Goal: Check status: Check status

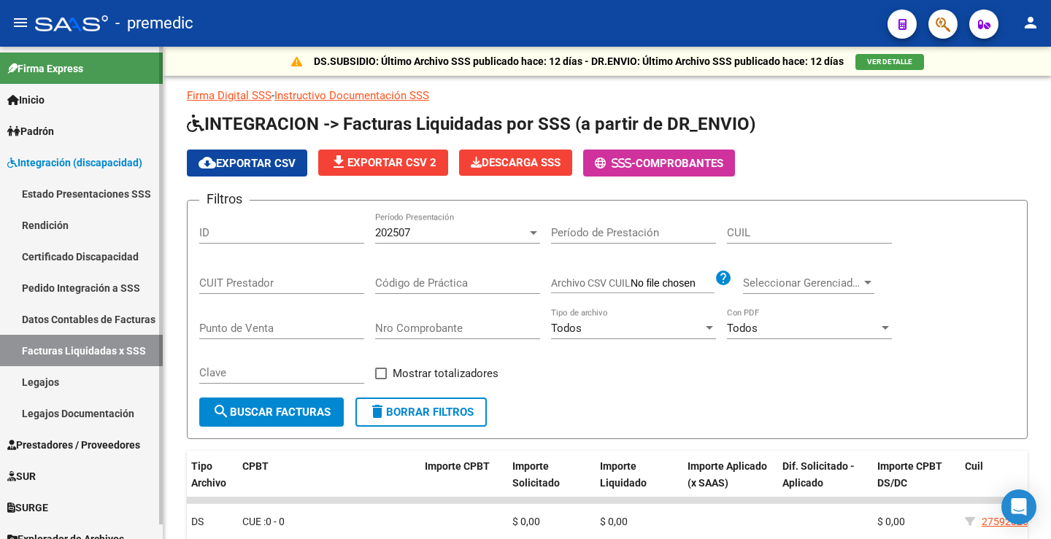
click at [71, 194] on link "Estado Presentaciones SSS" at bounding box center [81, 193] width 163 height 31
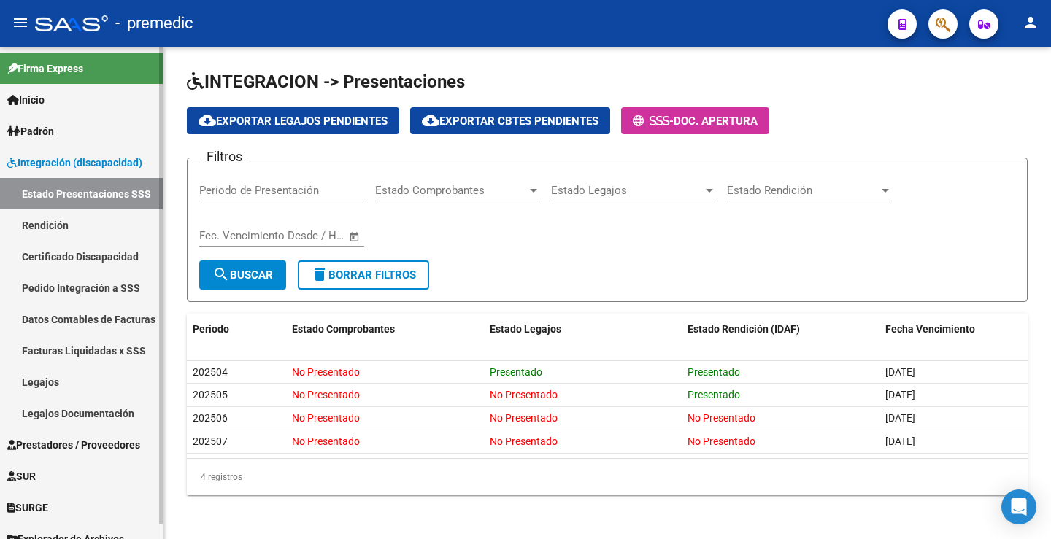
click at [69, 225] on link "Rendición" at bounding box center [81, 224] width 163 height 31
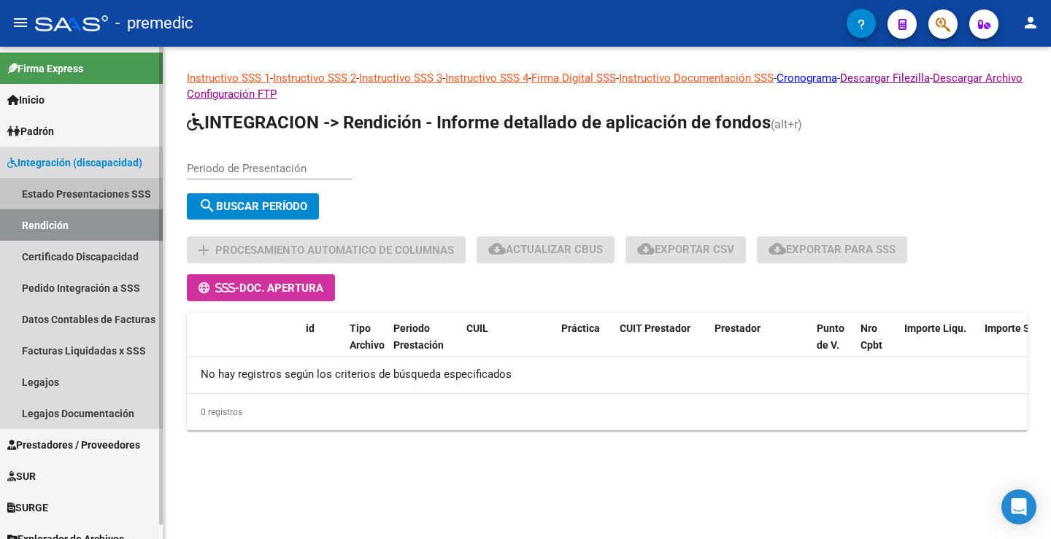
click at [92, 197] on link "Estado Presentaciones SSS" at bounding box center [81, 193] width 163 height 31
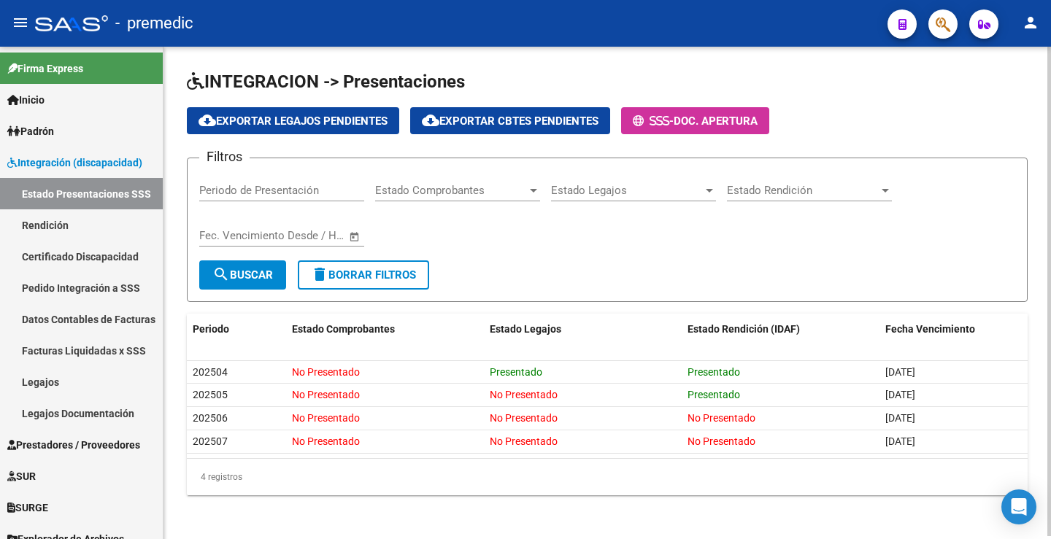
drag, startPoint x: 954, startPoint y: 214, endPoint x: 963, endPoint y: 217, distance: 9.5
click at [955, 214] on div "Filtros Periodo de Presentación Estado Comprobantes Estado Comprobantes Estado …" at bounding box center [607, 215] width 816 height 90
